Goal: Answer question/provide support

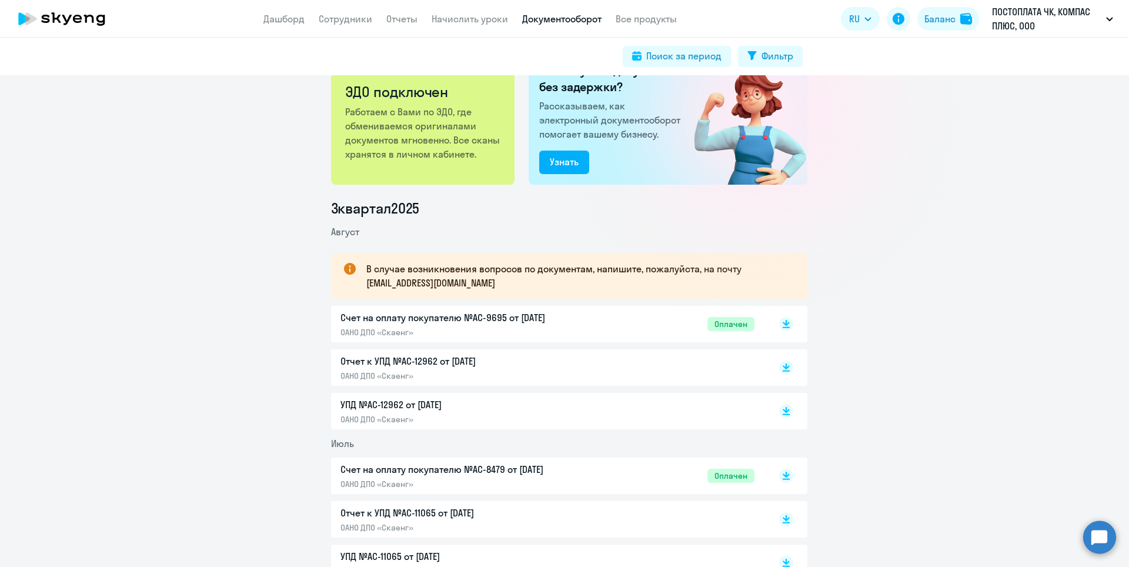
scroll to position [59, 0]
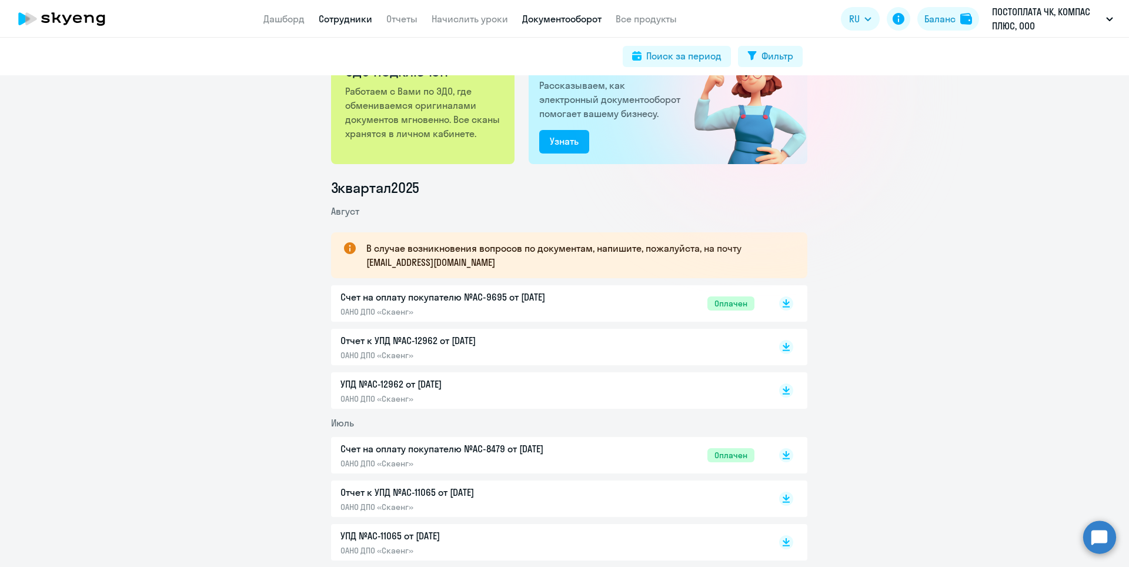
click at [331, 17] on link "Сотрудники" at bounding box center [346, 19] width 54 height 12
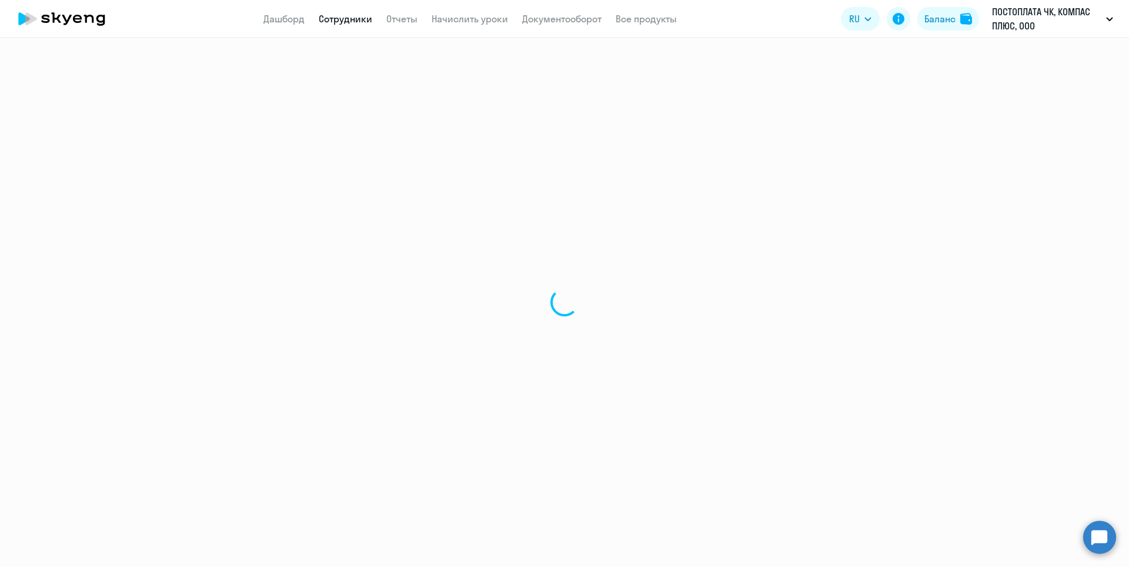
select select "30"
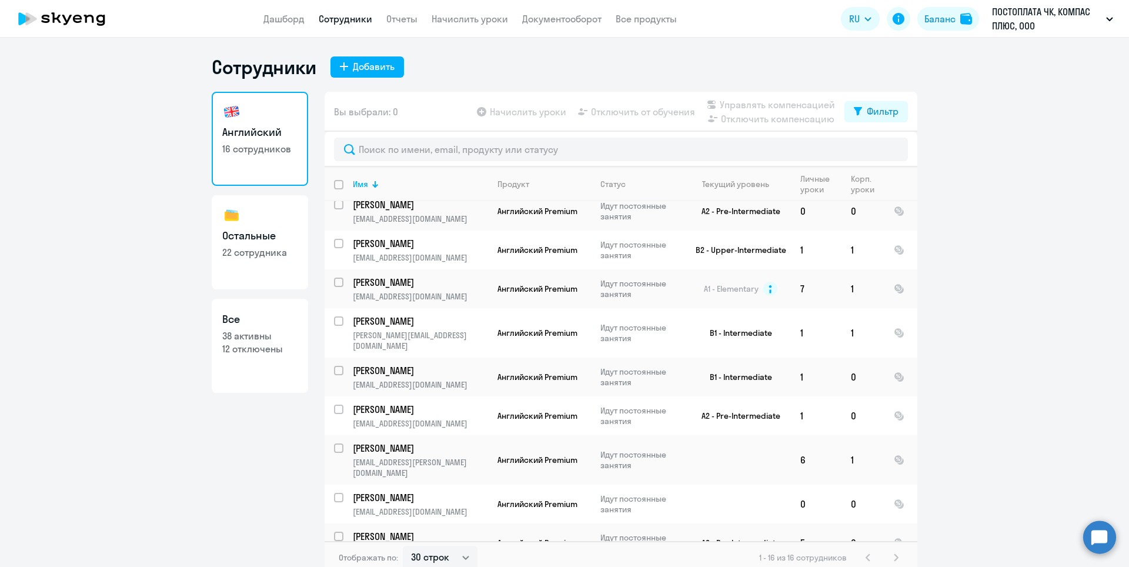
click at [243, 233] on h3 "Остальные" at bounding box center [259, 235] width 75 height 15
select select "30"
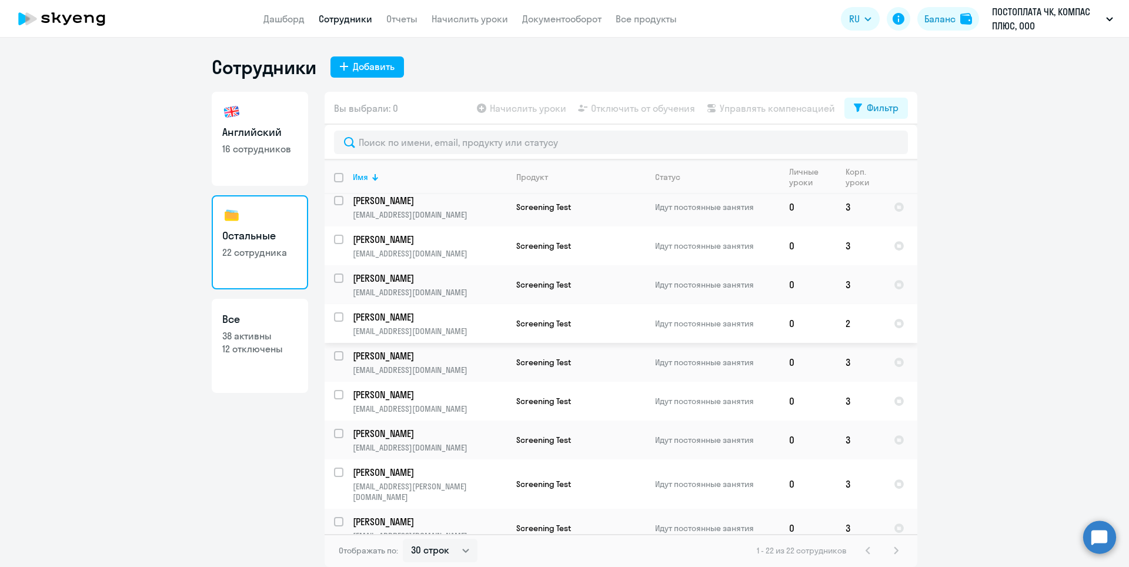
scroll to position [514, 0]
click at [366, 184] on th "Имя" at bounding box center [424, 177] width 163 height 34
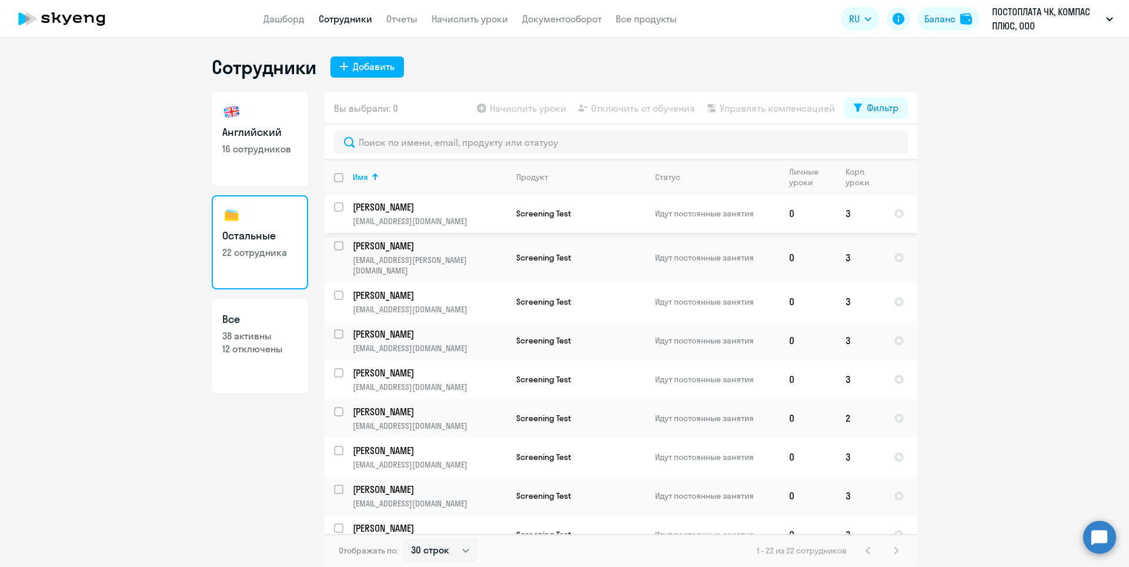
click at [405, 203] on p "[PERSON_NAME]" at bounding box center [429, 207] width 153 height 13
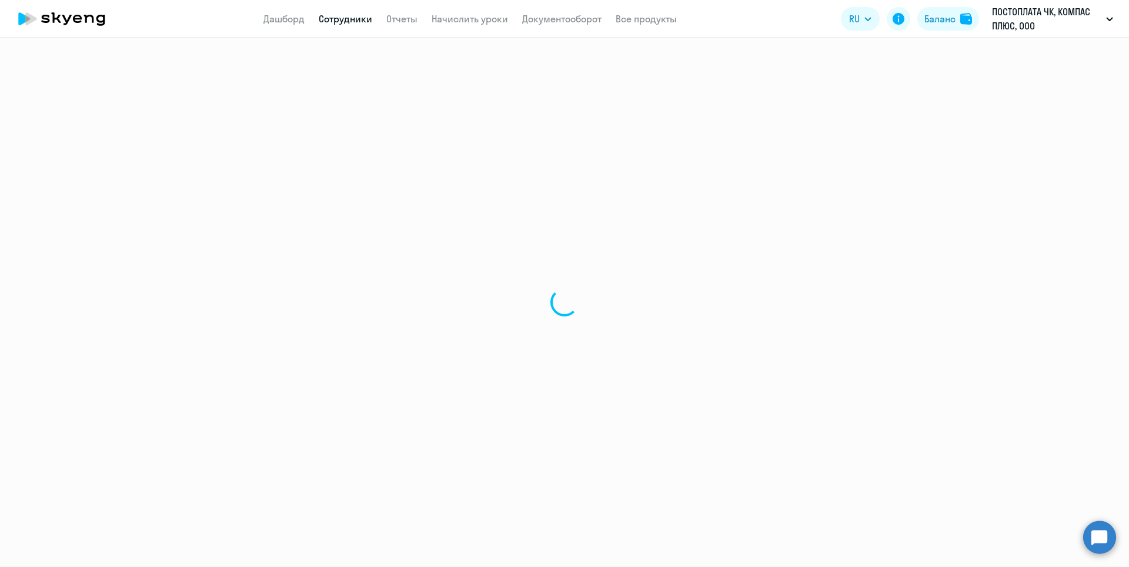
select select "others"
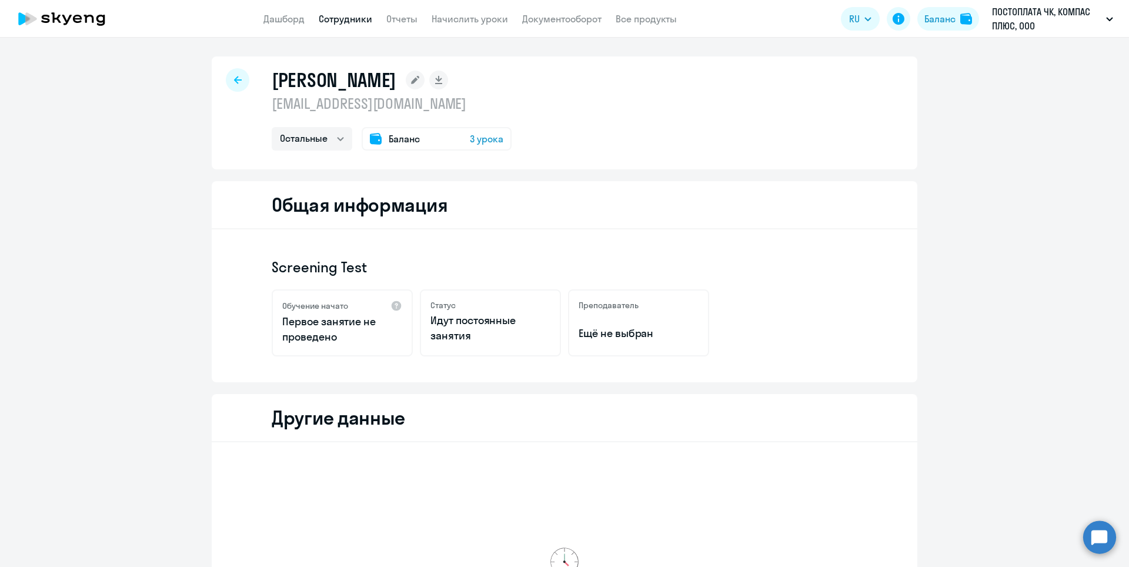
click at [227, 80] on div at bounding box center [238, 80] width 24 height 24
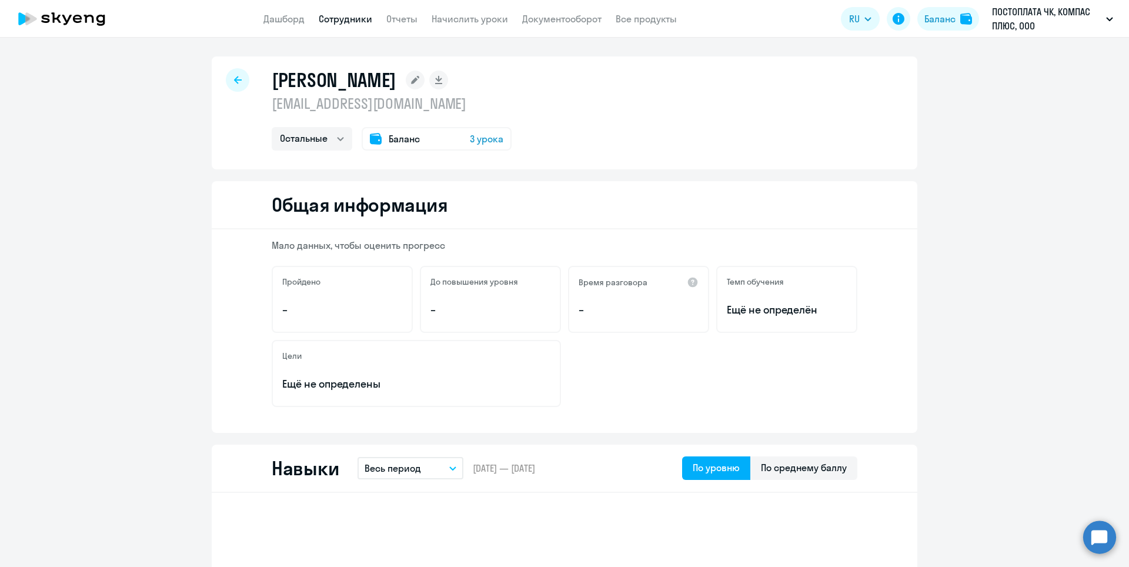
click at [228, 77] on div at bounding box center [238, 80] width 24 height 24
select select "30"
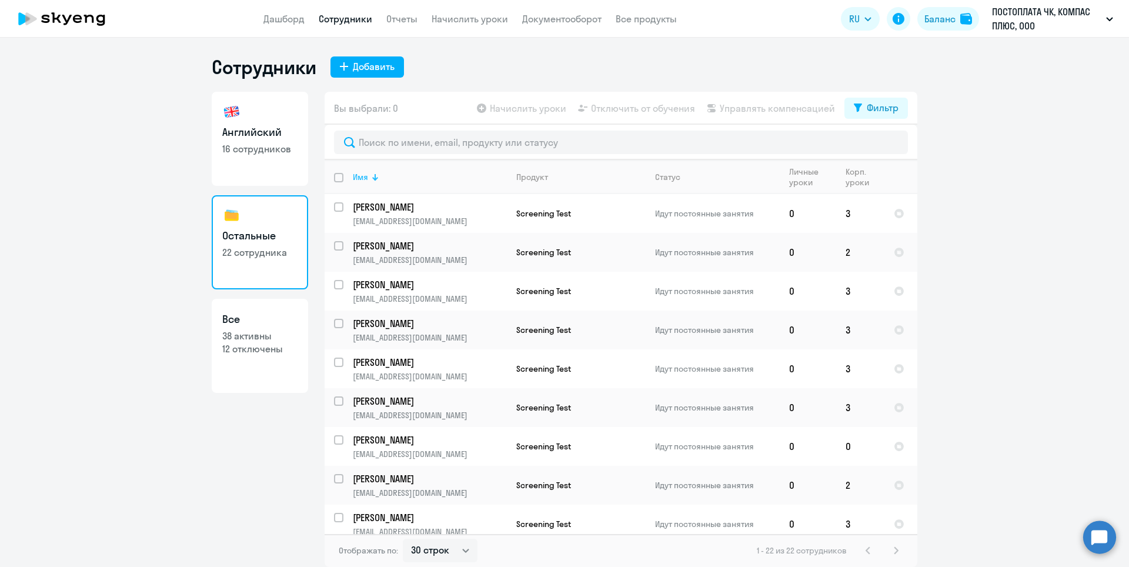
click at [362, 174] on div "Имя" at bounding box center [360, 177] width 15 height 11
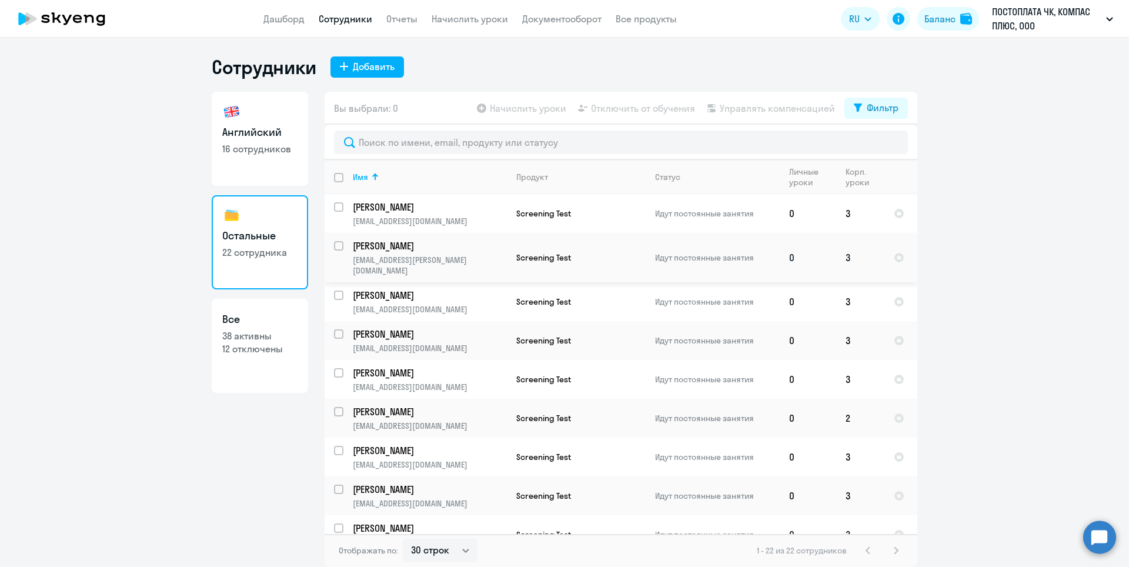
click at [378, 249] on p "[PERSON_NAME]" at bounding box center [429, 245] width 153 height 13
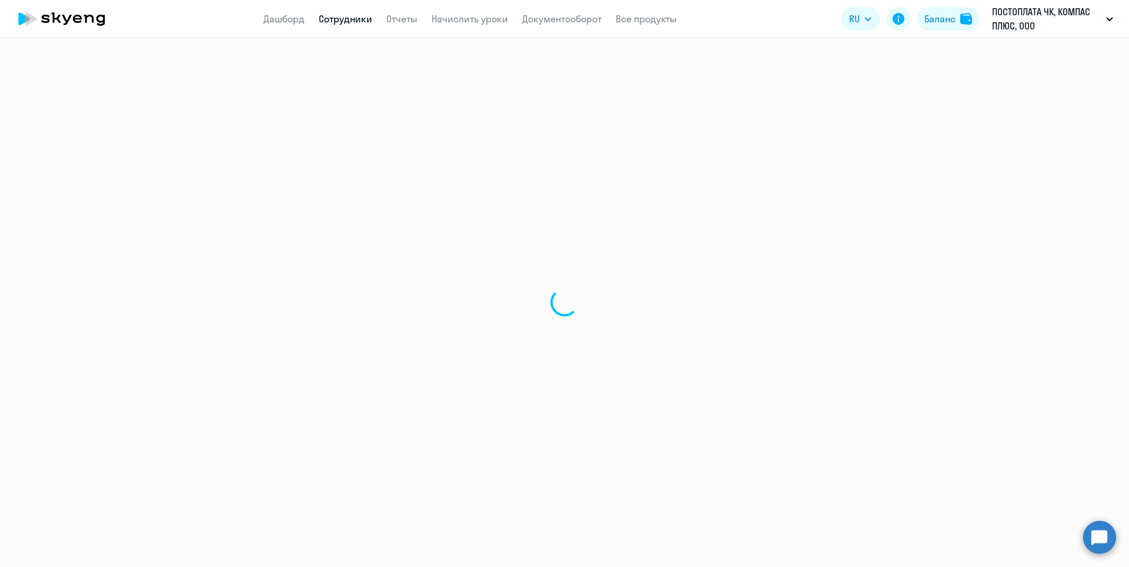
select select "others"
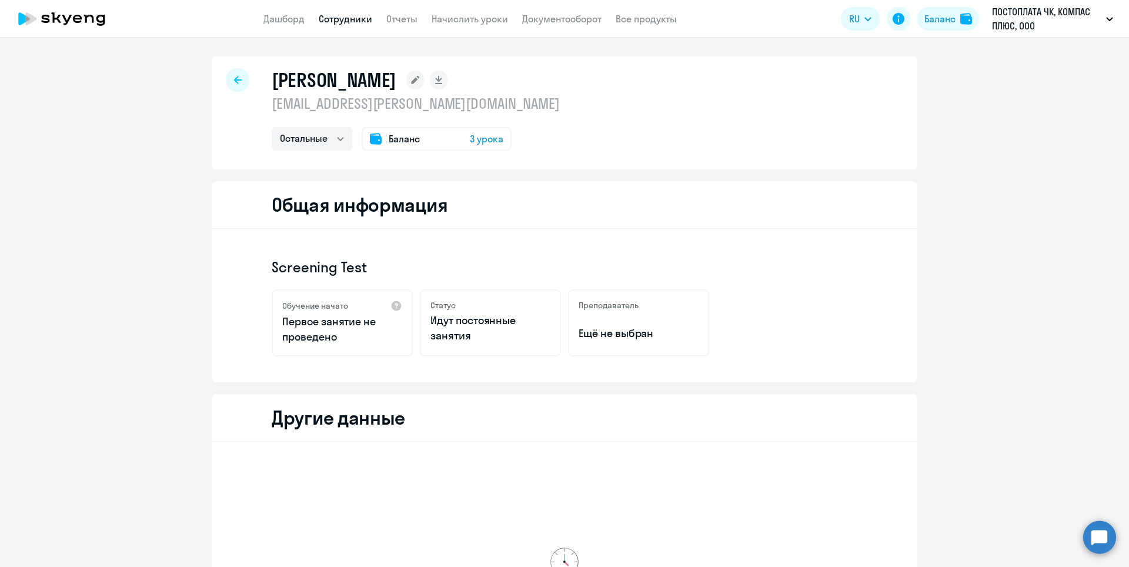
click at [234, 82] on icon at bounding box center [238, 80] width 8 height 8
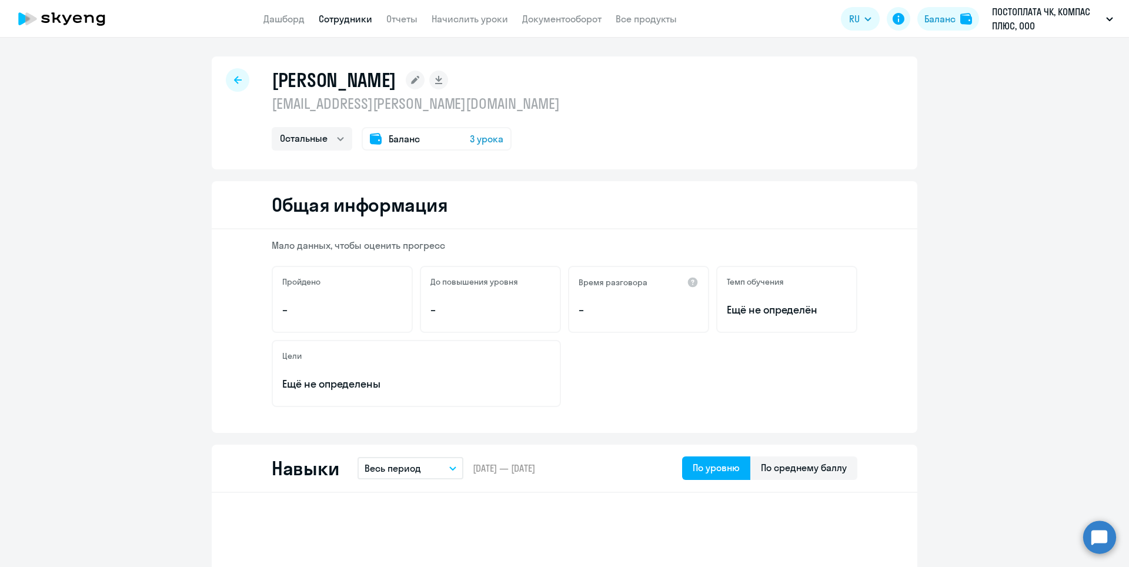
click at [234, 82] on icon at bounding box center [238, 80] width 8 height 8
select select "30"
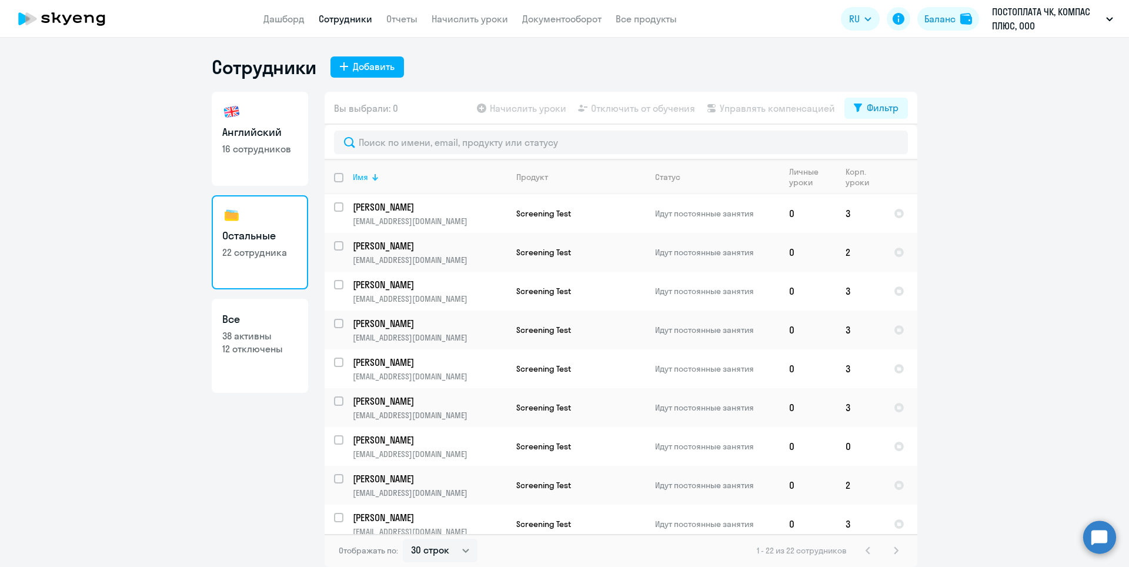
drag, startPoint x: 362, startPoint y: 178, endPoint x: 370, endPoint y: 180, distance: 8.0
click at [362, 177] on div "Имя" at bounding box center [360, 177] width 15 height 11
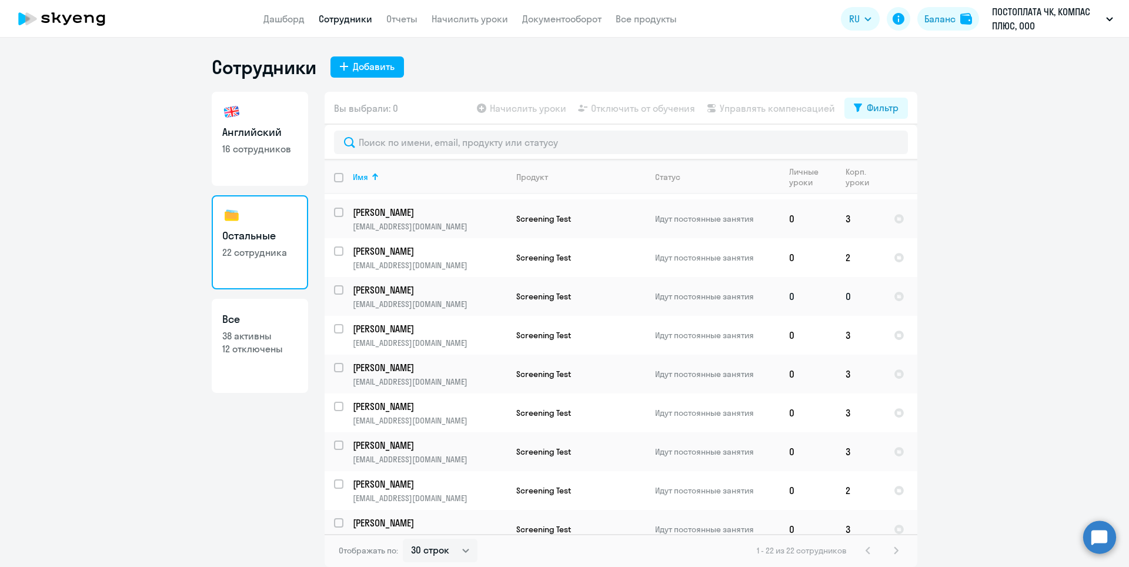
scroll to position [514, 0]
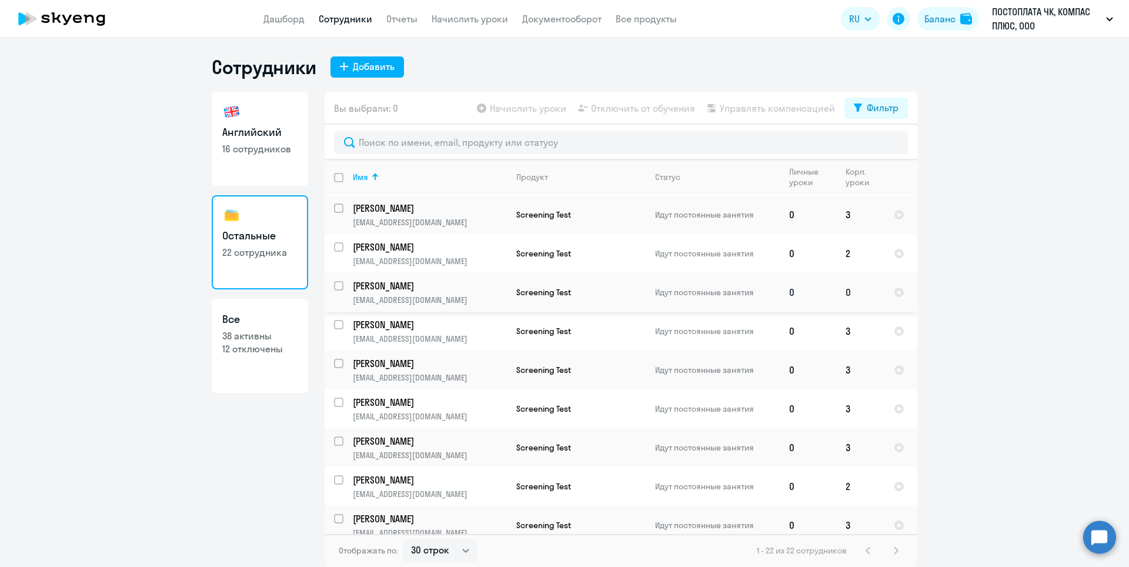
click at [406, 279] on p "[PERSON_NAME]" at bounding box center [429, 285] width 153 height 13
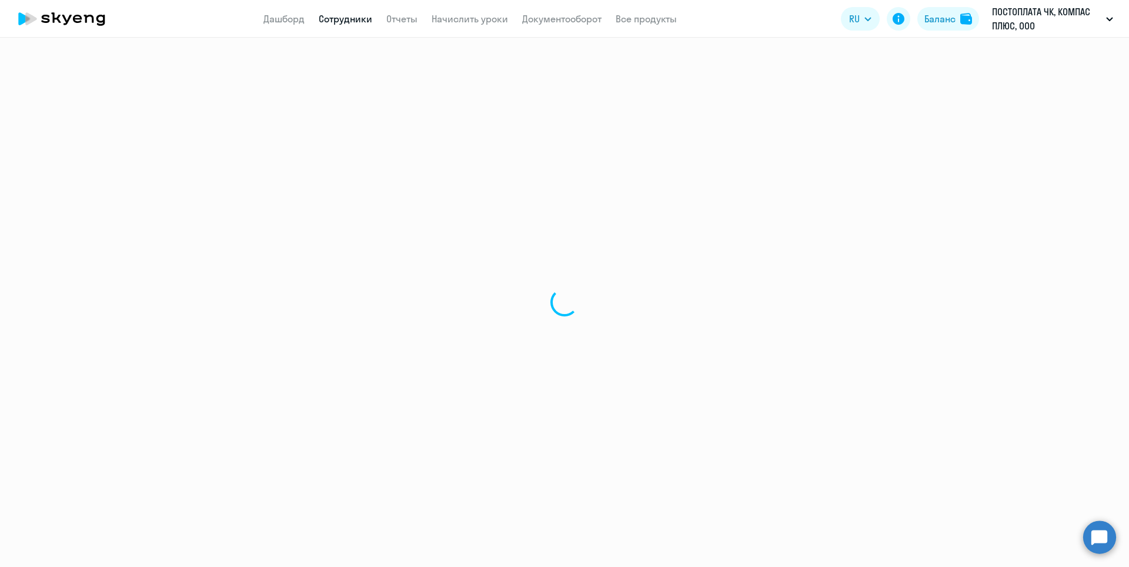
select select "others"
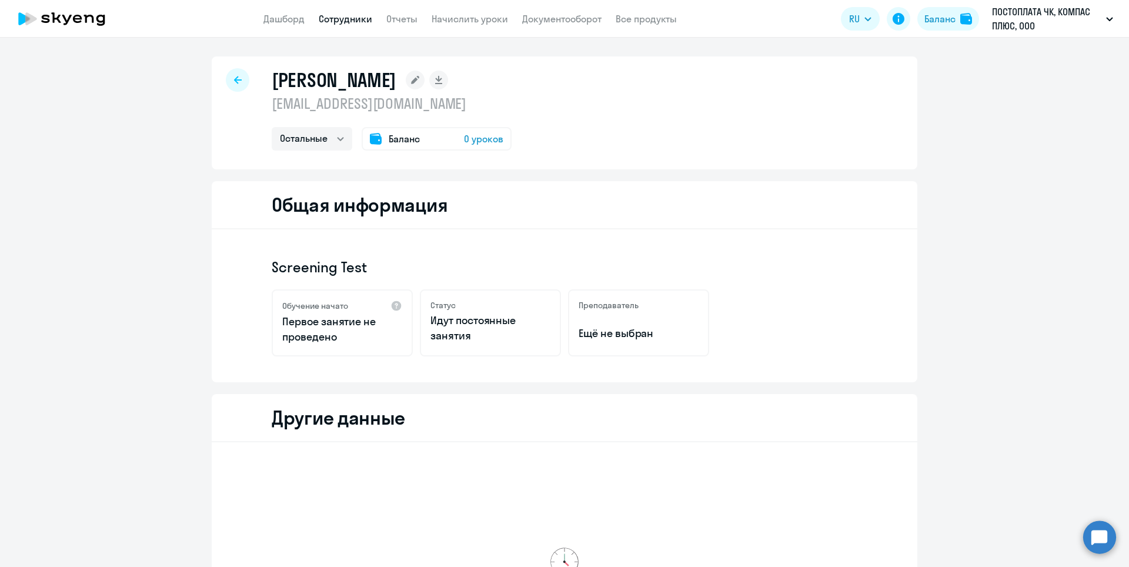
click at [234, 82] on icon at bounding box center [238, 80] width 8 height 8
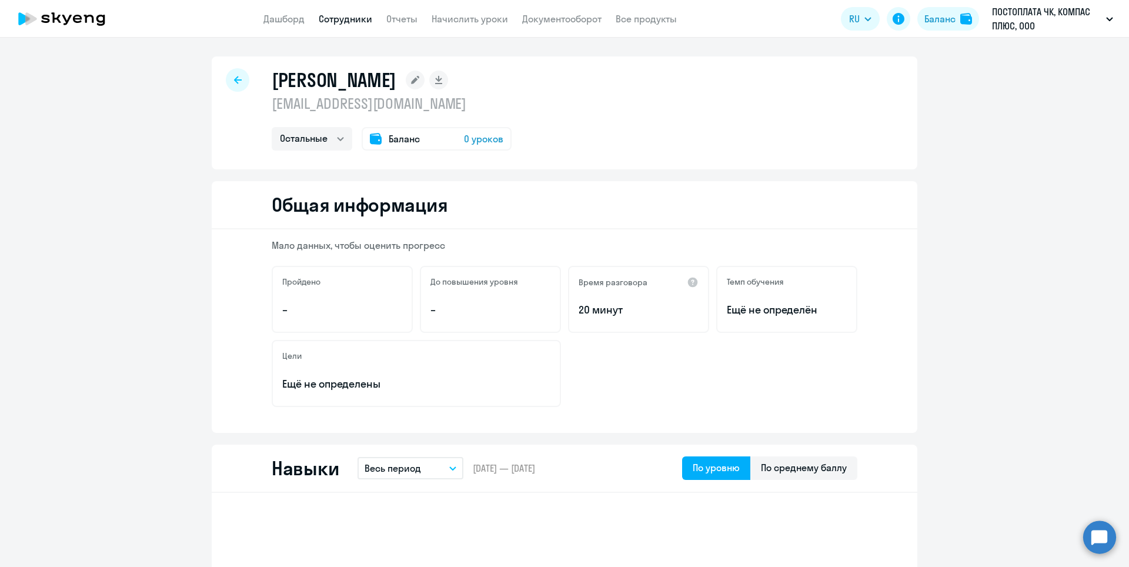
click at [234, 82] on icon at bounding box center [238, 80] width 8 height 8
select select "30"
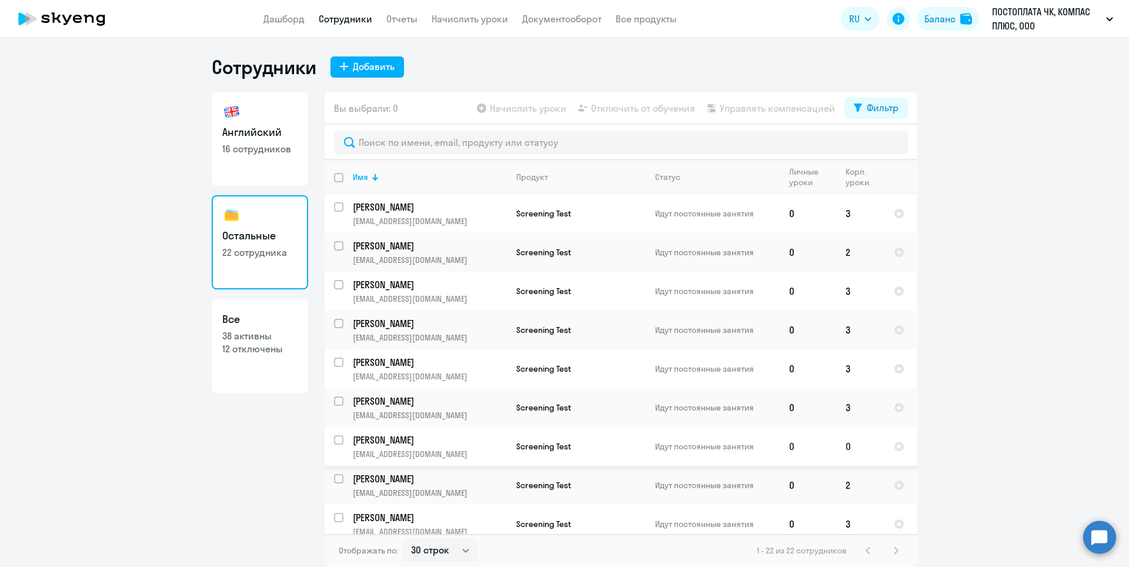
click at [412, 435] on p "[PERSON_NAME]" at bounding box center [429, 439] width 153 height 13
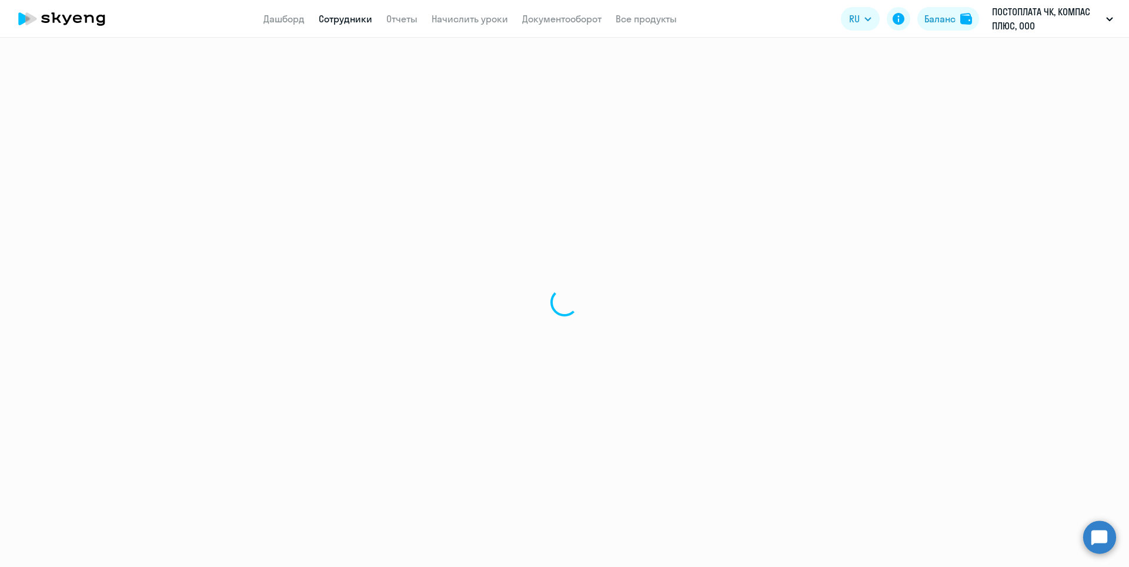
select select "others"
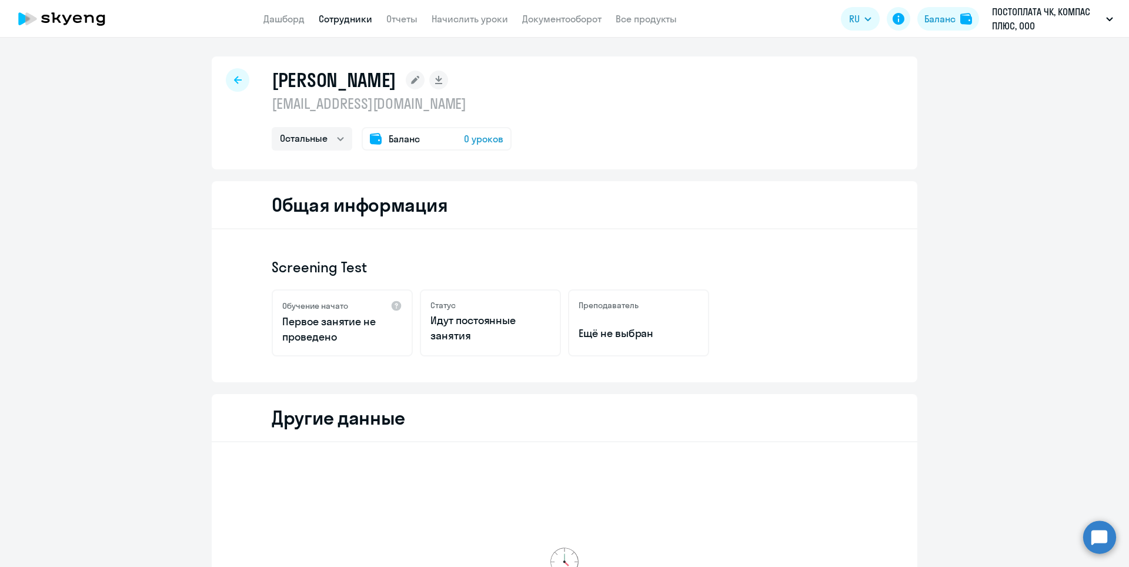
click at [234, 82] on icon at bounding box center [238, 80] width 8 height 8
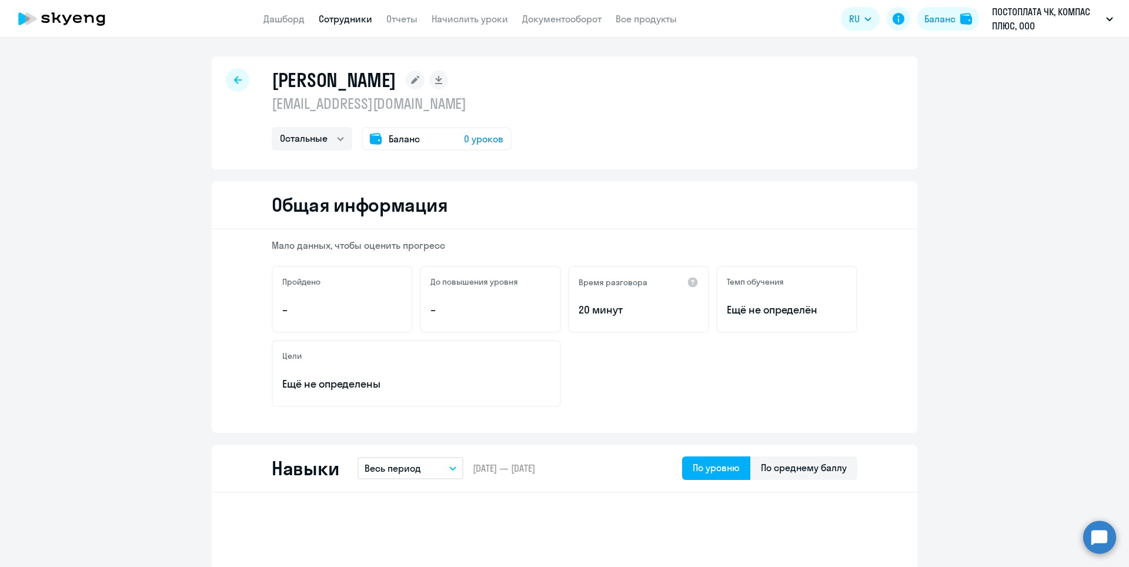
click at [234, 81] on icon at bounding box center [238, 80] width 8 height 8
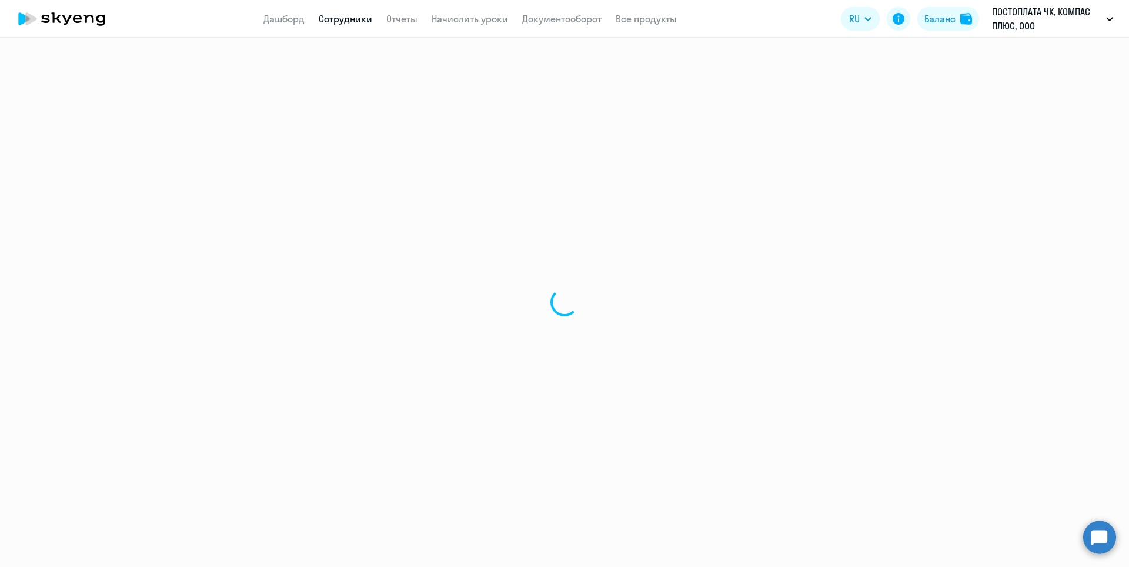
select select "30"
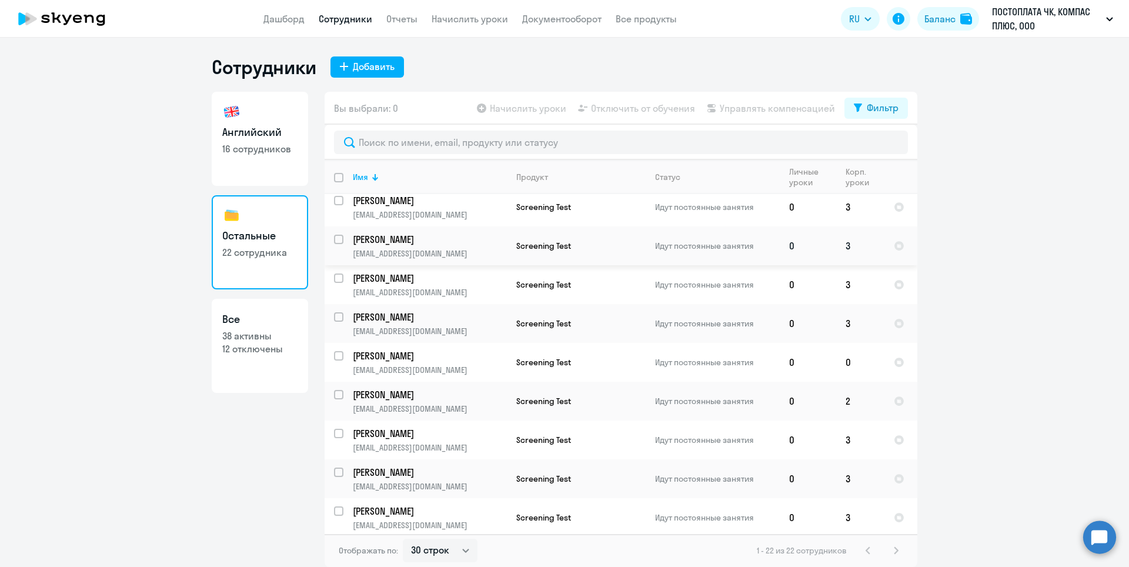
scroll to position [118, 0]
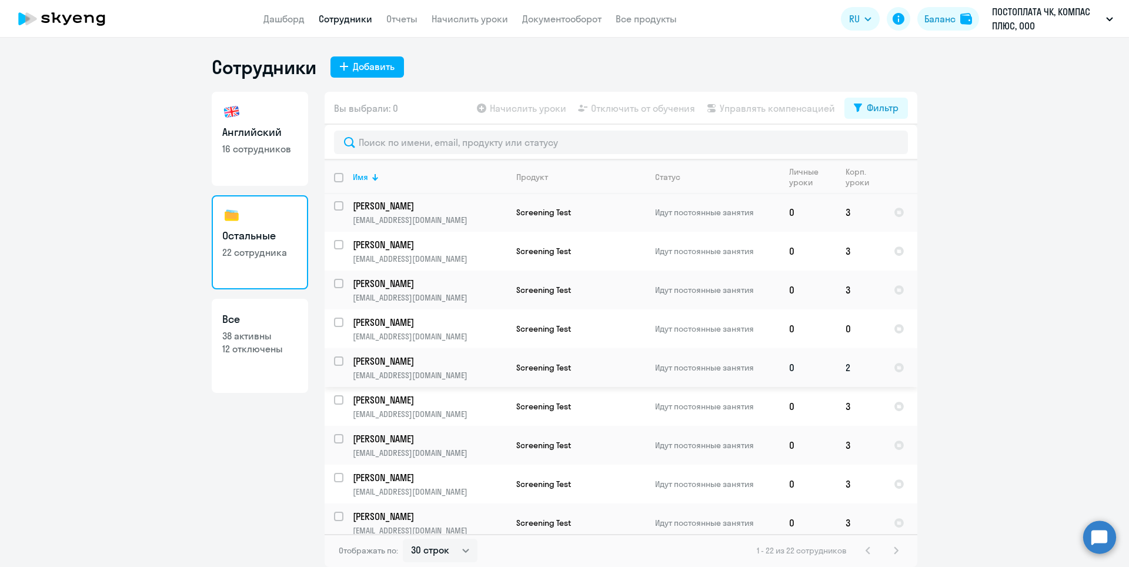
click at [448, 359] on p "[PERSON_NAME]" at bounding box center [429, 361] width 153 height 13
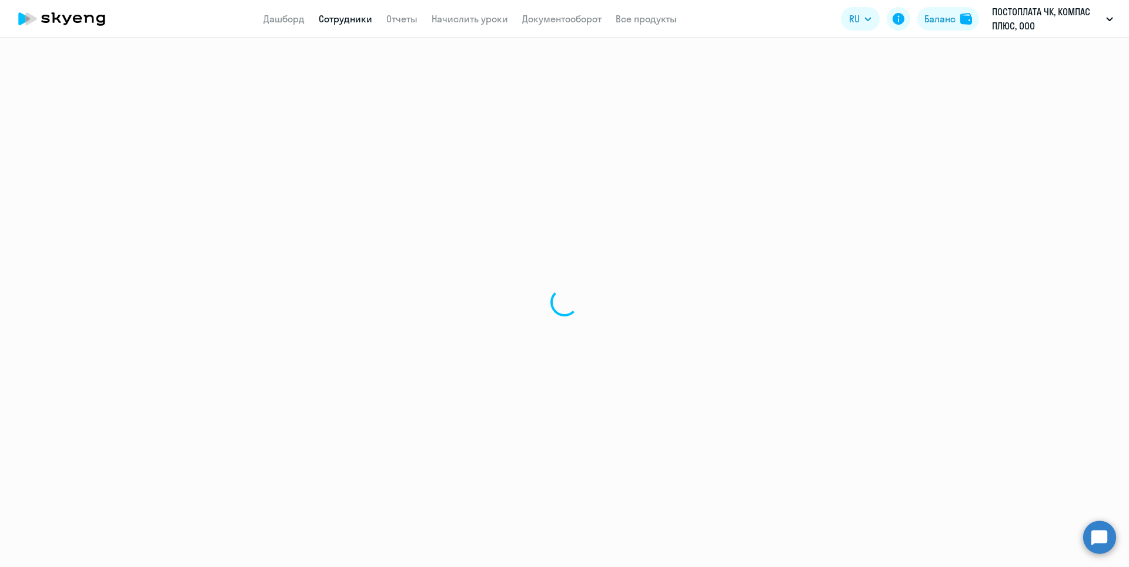
select select "others"
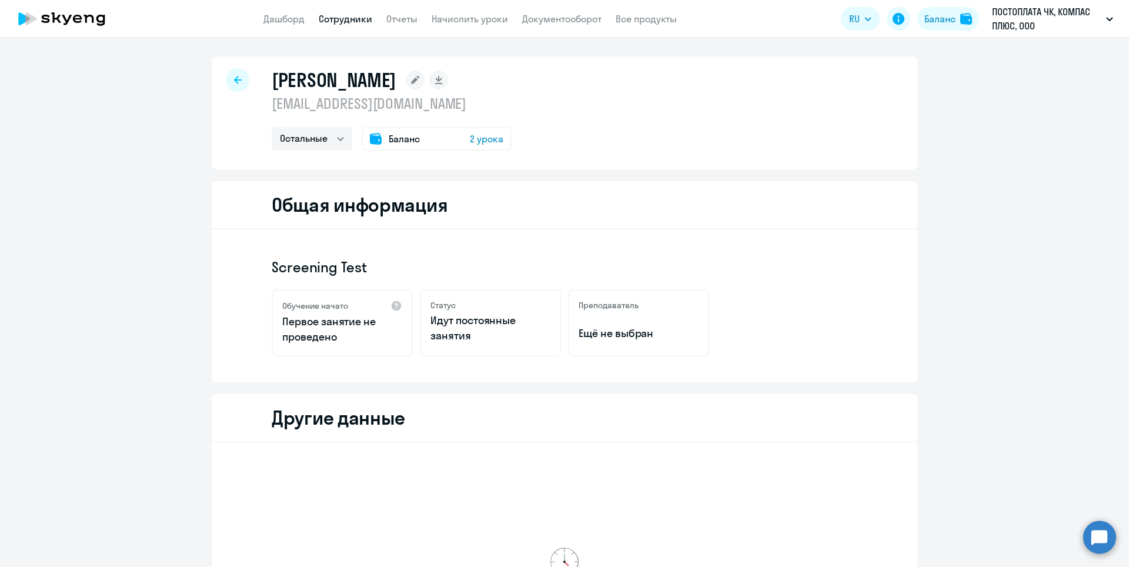
click at [234, 77] on icon at bounding box center [238, 80] width 8 height 8
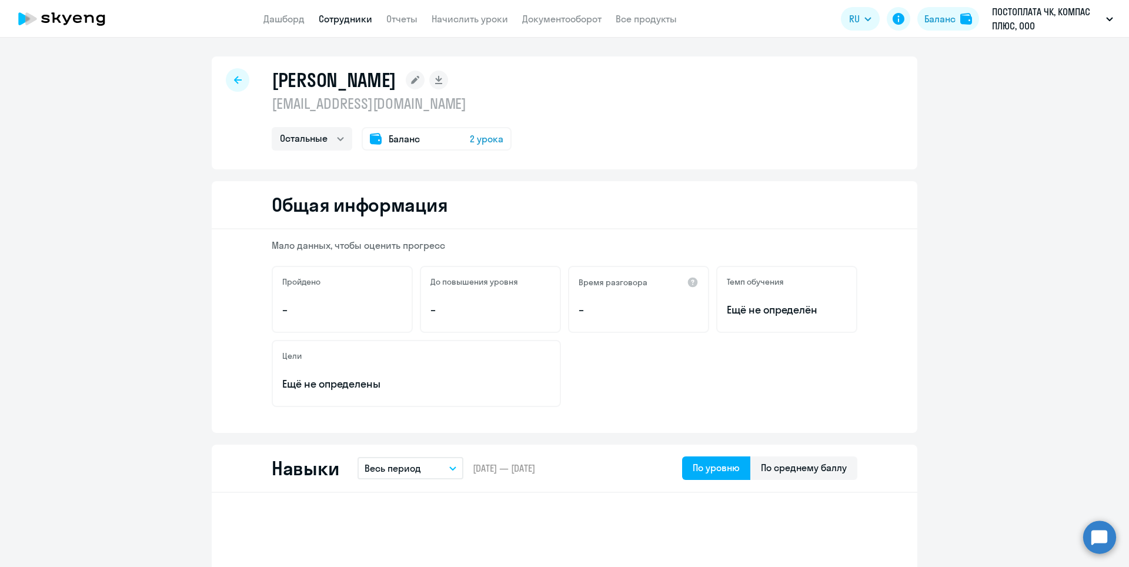
click at [238, 79] on div at bounding box center [238, 80] width 24 height 24
select select "30"
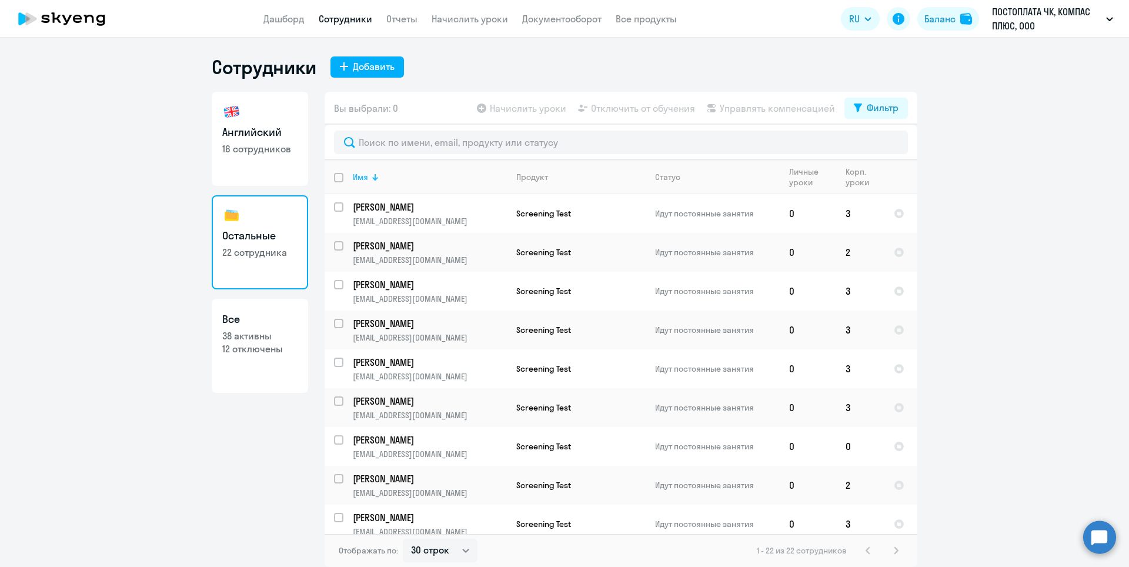
click at [368, 179] on div "Имя" at bounding box center [360, 177] width 15 height 11
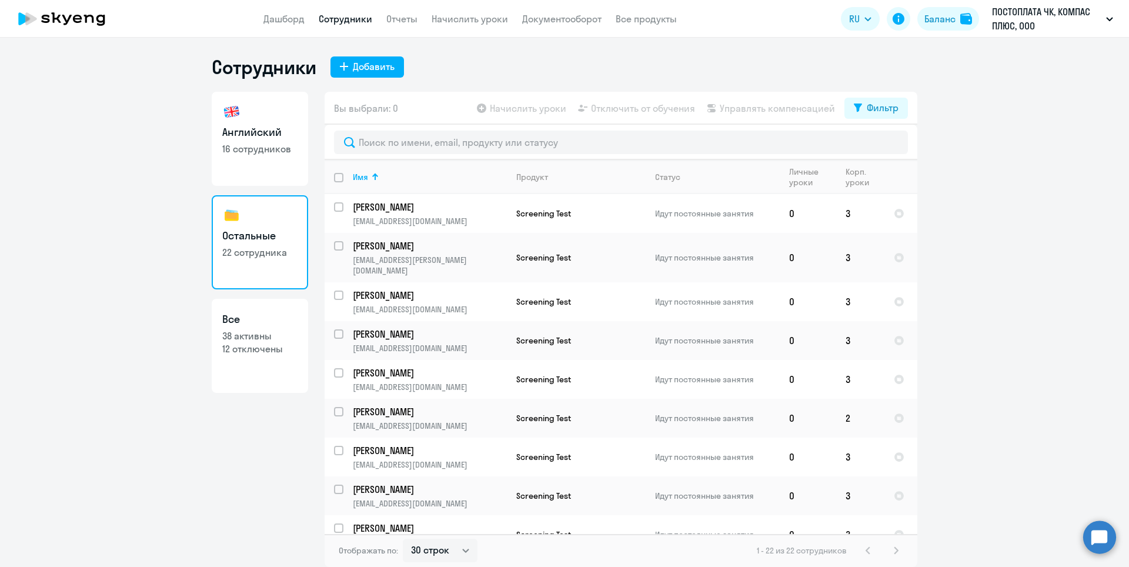
click at [1104, 538] on circle at bounding box center [1099, 536] width 33 height 33
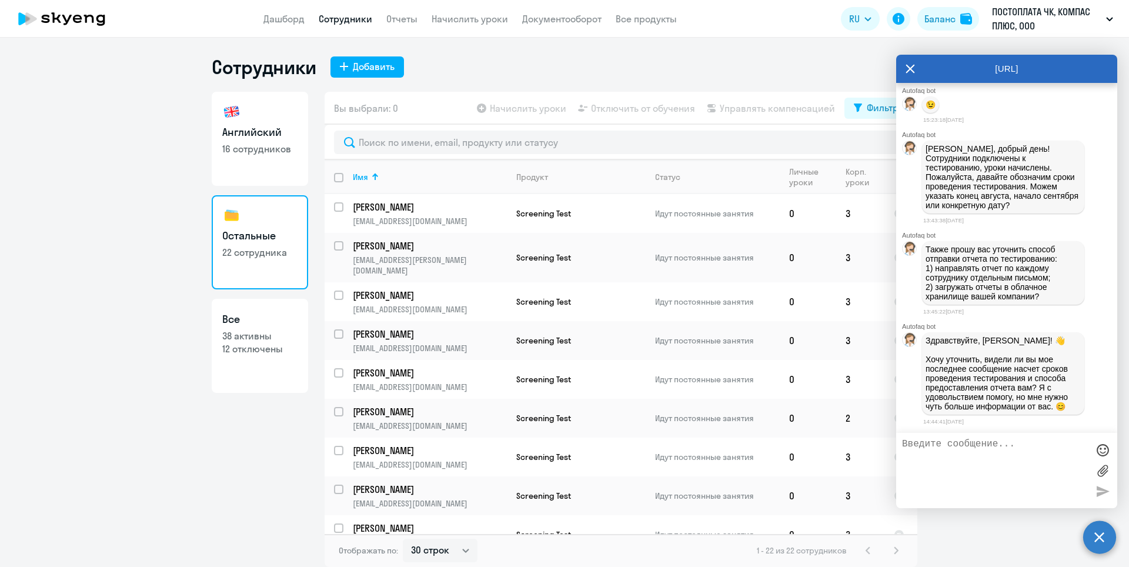
scroll to position [9715, 0]
click at [949, 447] on textarea at bounding box center [995, 471] width 186 height 64
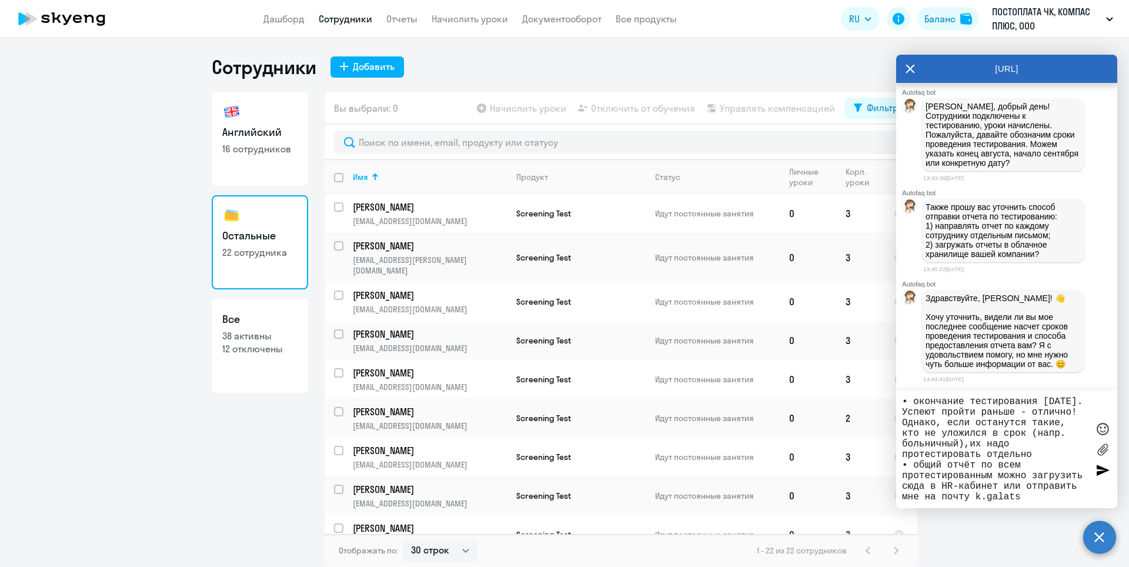
scroll to position [21, 0]
type textarea "Добрый день! По Вашим вопросам: • окончание тестирования [DATE]. Успеют пройти …"
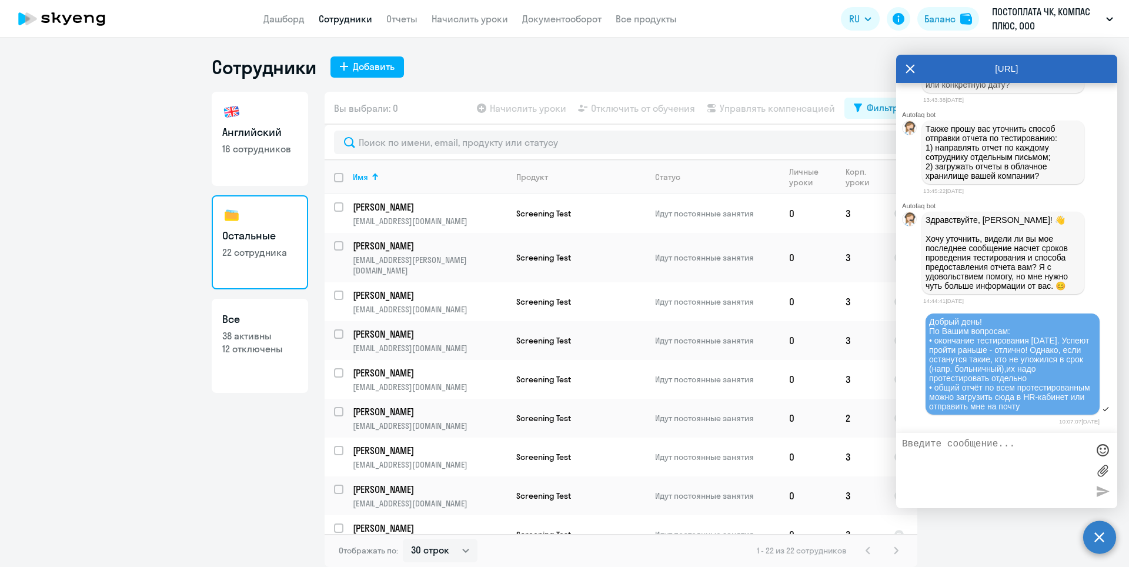
scroll to position [9845, 0]
